Goal: Task Accomplishment & Management: Manage account settings

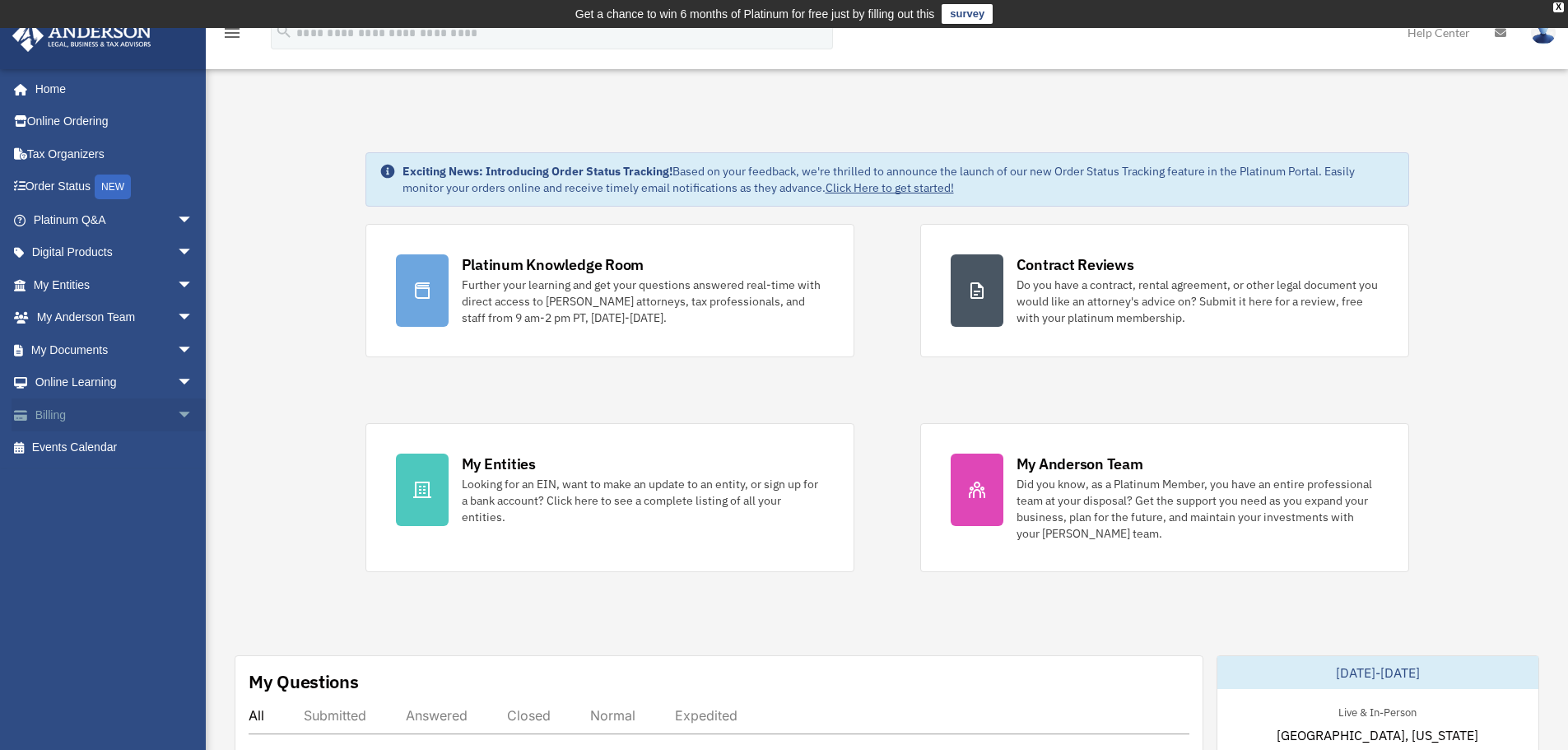
click at [177, 410] on span "arrow_drop_down" at bounding box center [193, 415] width 33 height 34
click at [89, 516] on link "Manage Payments" at bounding box center [120, 514] width 195 height 33
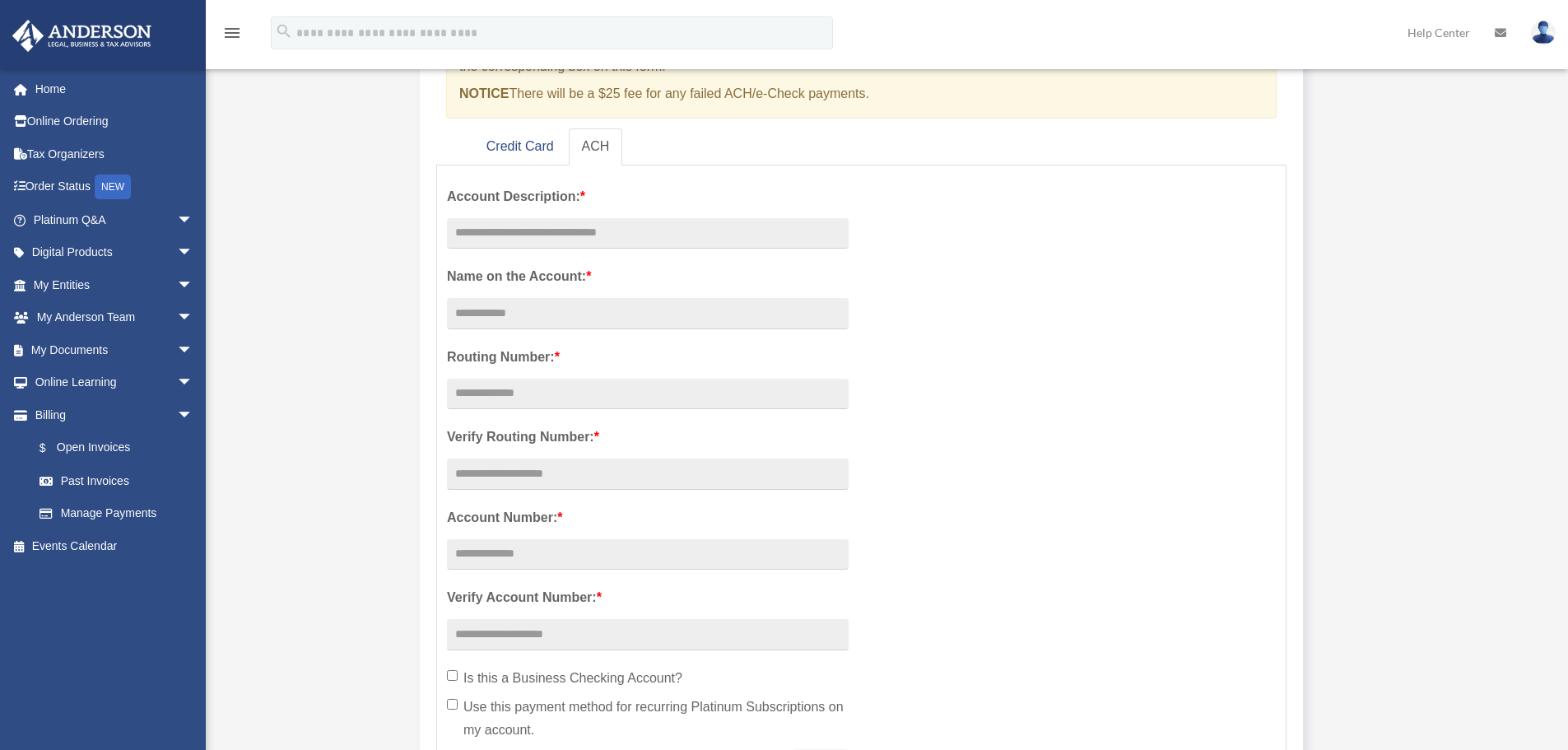
scroll to position [247, 0]
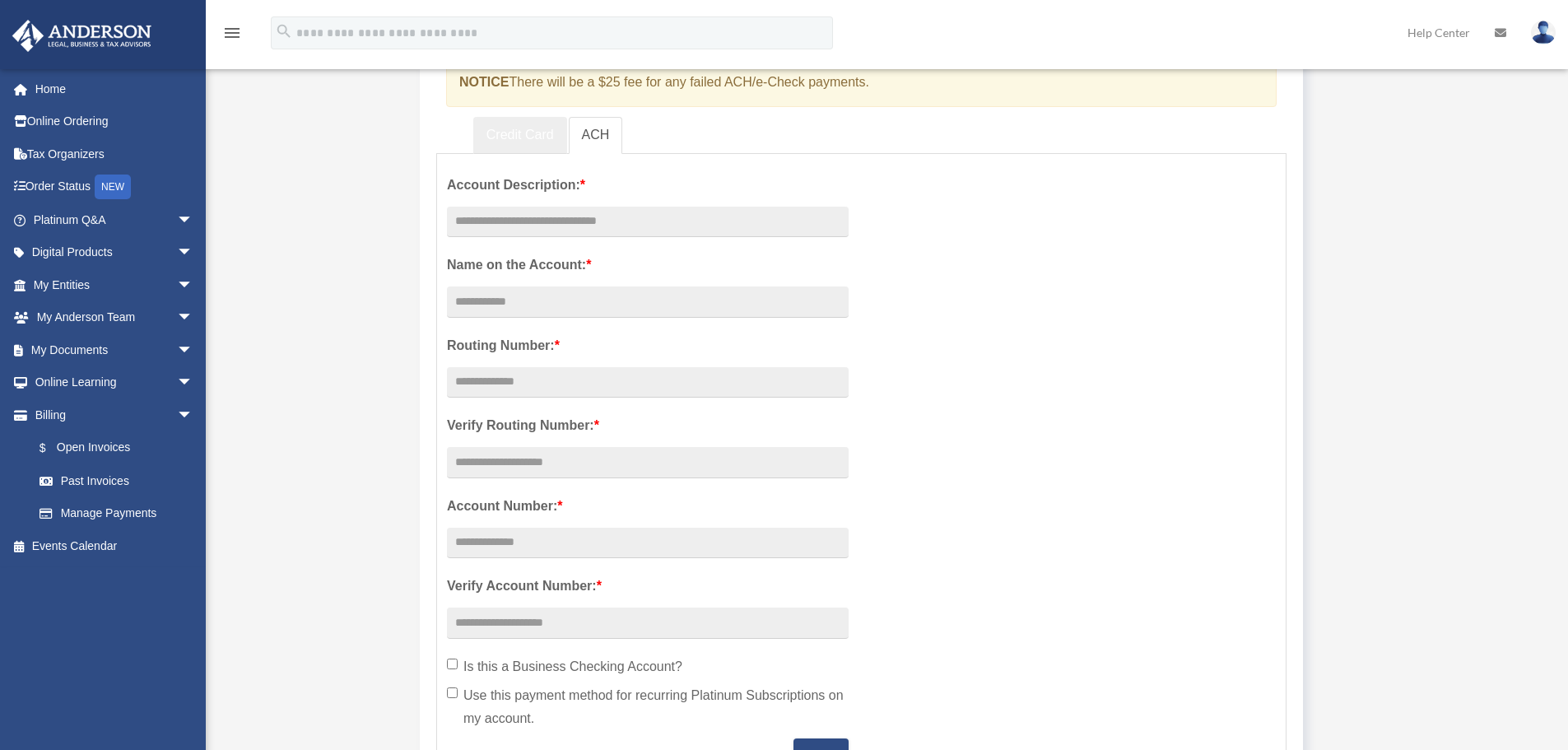
click at [519, 124] on link "Credit Card" at bounding box center [520, 135] width 93 height 37
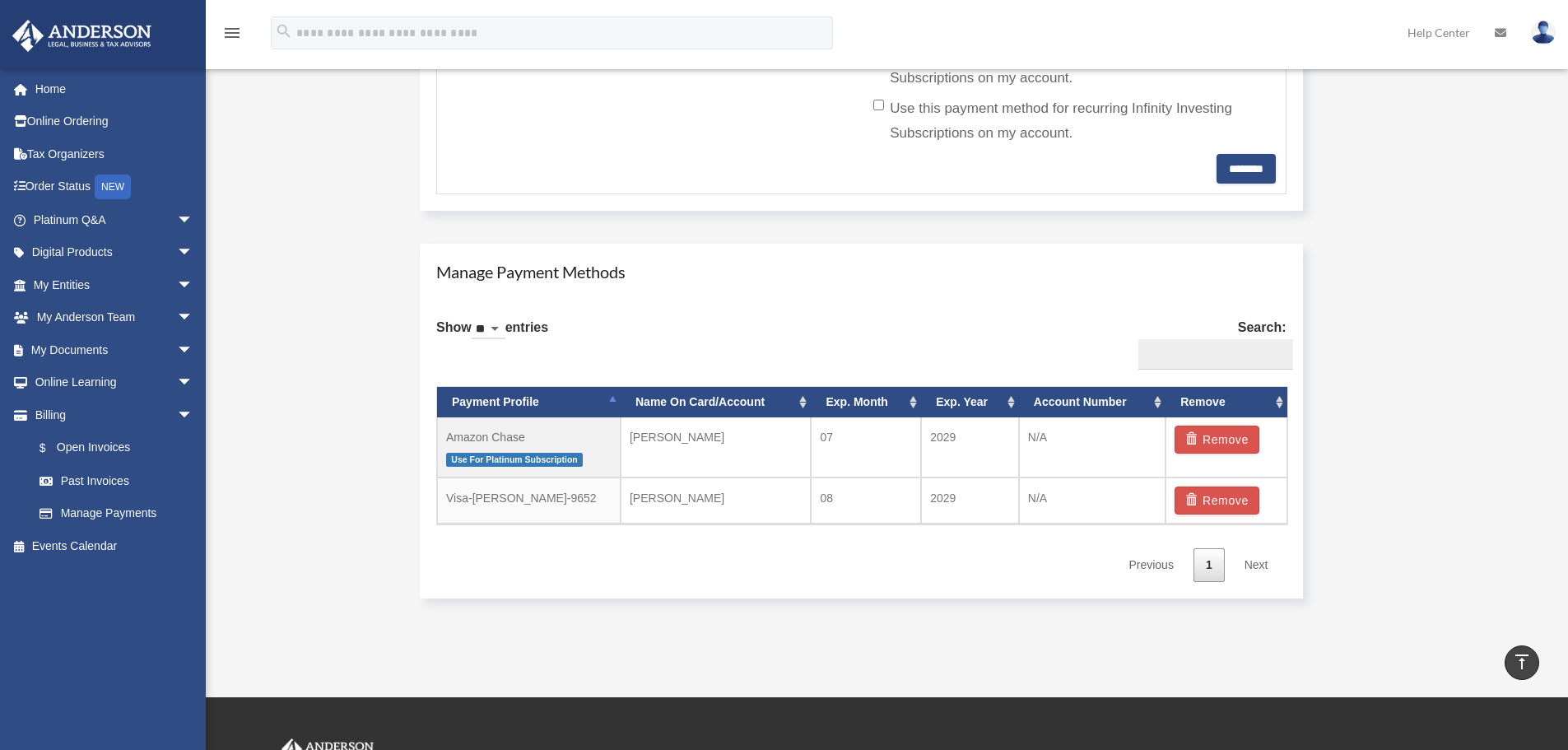
scroll to position [824, 0]
